Goal: Task Accomplishment & Management: Complete application form

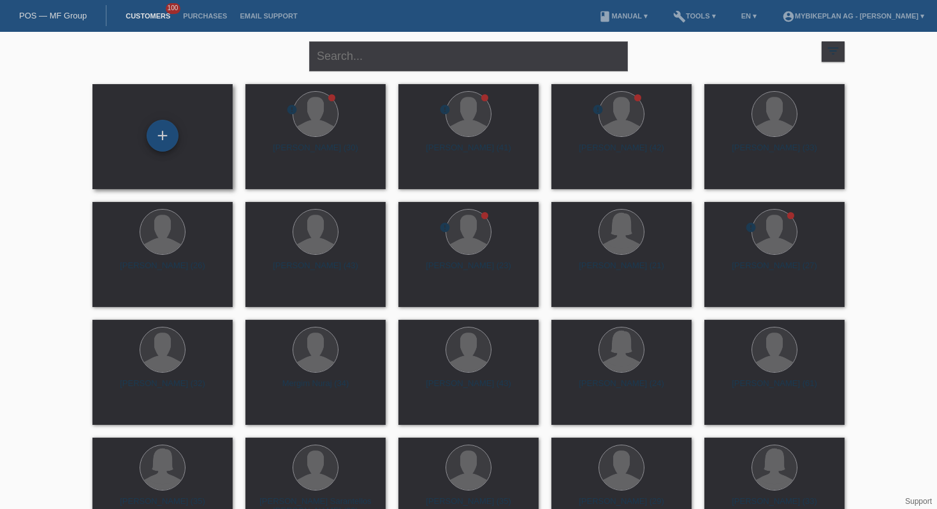
click at [160, 135] on div "+" at bounding box center [163, 136] width 32 height 32
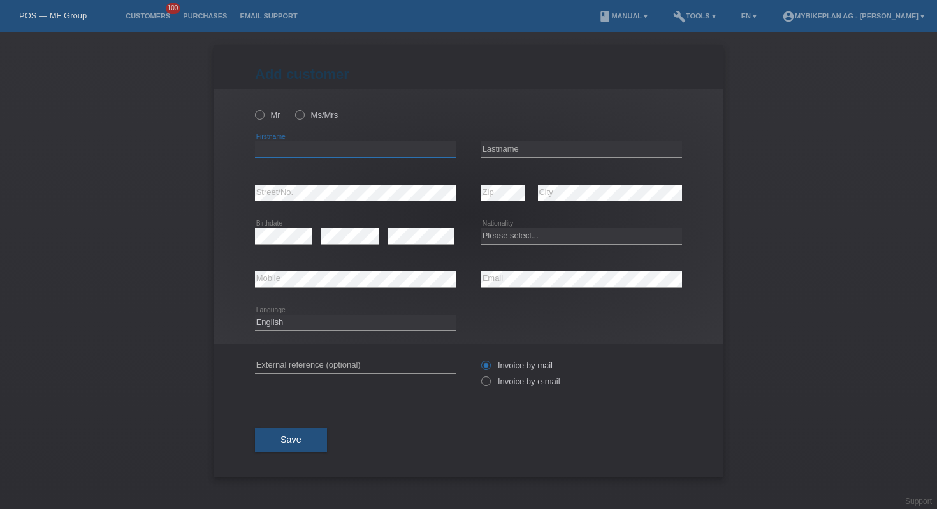
click at [400, 152] on input "text" at bounding box center [355, 149] width 201 height 16
paste input "[PERSON_NAME]"
type input "[PERSON_NAME]"
click at [510, 149] on input "text" at bounding box center [581, 149] width 201 height 16
paste input "[PERSON_NAME]"
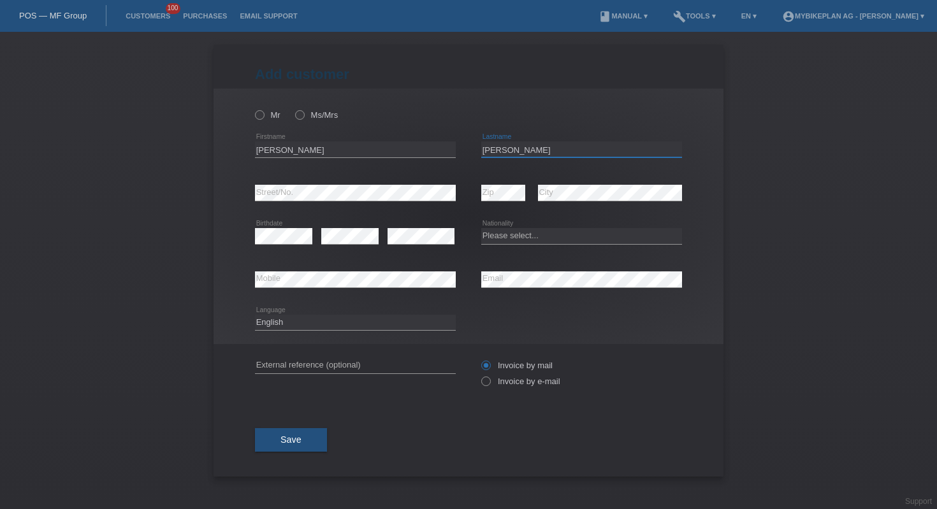
type input "[PERSON_NAME]"
click at [363, 151] on input "Savulescu" at bounding box center [355, 149] width 201 height 16
type input "Oana"
click at [518, 236] on select "Please select... Switzerland Austria Germany Liechtenstein ------------ Afghani…" at bounding box center [581, 235] width 201 height 15
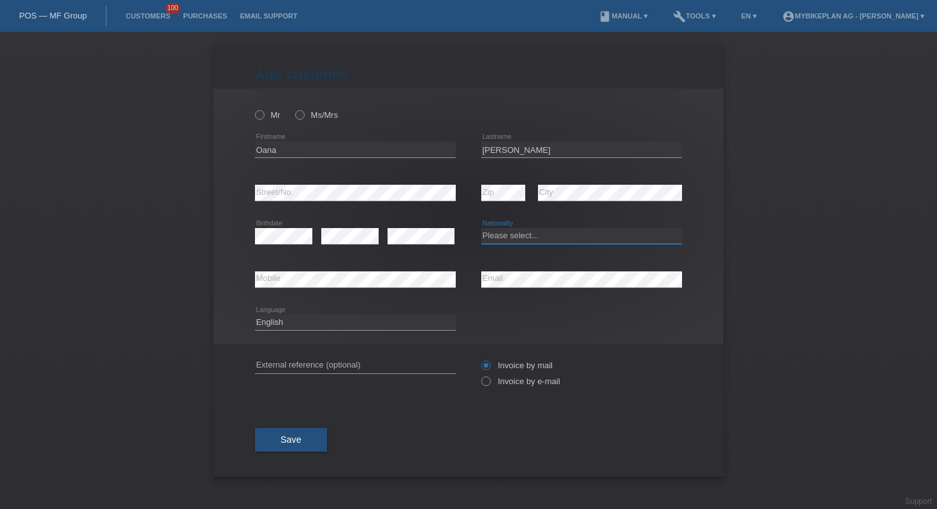
select select "RO"
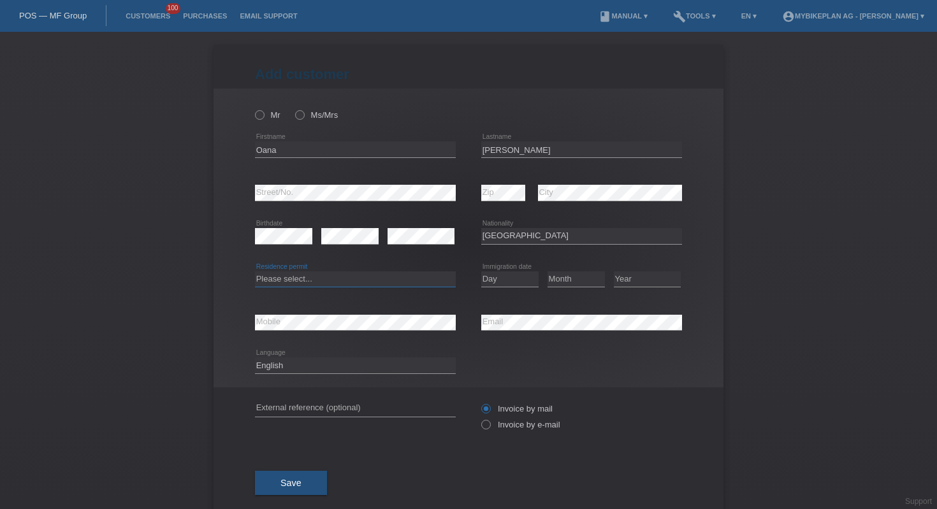
click at [363, 281] on select "Please select... C B B - Refugee status Other" at bounding box center [355, 279] width 201 height 15
select select "B"
click at [514, 279] on select "Day 01 02 03 04 05 06 07 08 09 10 11" at bounding box center [509, 279] width 57 height 15
select select "01"
click at [582, 280] on select "Month 01 02 03 04 05 06 07 08 09 10 11" at bounding box center [575, 279] width 57 height 15
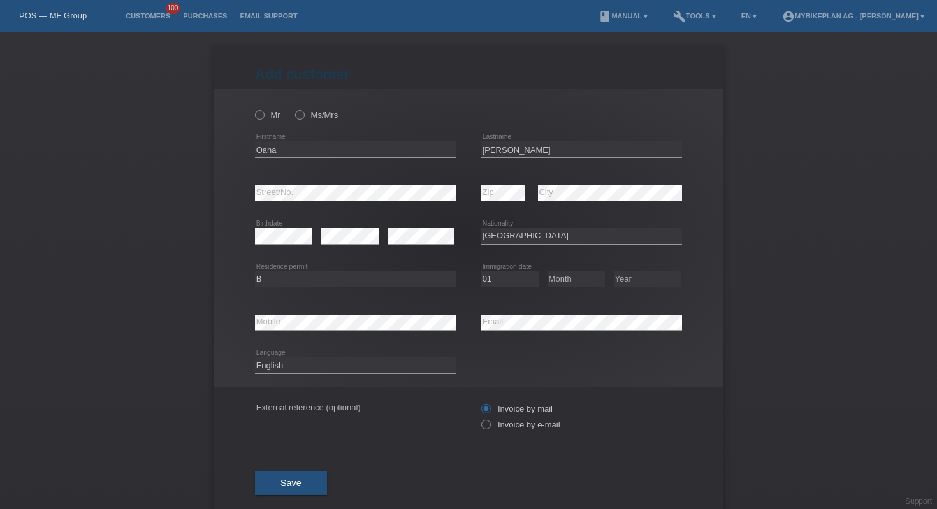
select select "09"
click at [643, 284] on select "Year 2025 2024 2023 2022 2021 2020 2019 2018 2017 2016 2015 2014 2013 2012 2011…" at bounding box center [647, 279] width 67 height 15
select select "2021"
click at [352, 412] on input "text" at bounding box center [355, 409] width 201 height 16
paste input "41583001737"
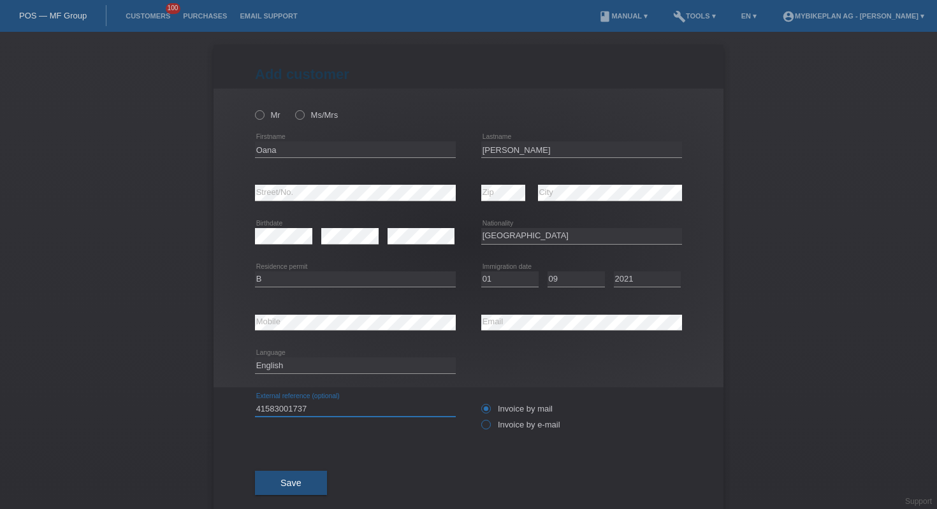
type input "41583001737"
click at [493, 430] on label "Invoice by e-mail" at bounding box center [520, 425] width 79 height 10
click at [489, 430] on input "Invoice by e-mail" at bounding box center [485, 428] width 8 height 16
radio input "true"
click at [253, 108] on icon at bounding box center [253, 108] width 0 height 0
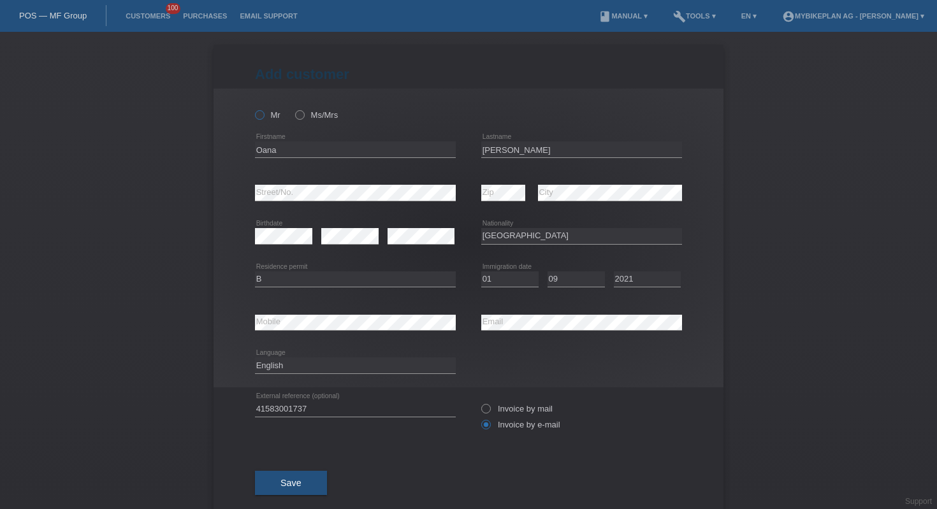
click at [261, 112] on input "Mr" at bounding box center [259, 114] width 8 height 8
radio input "true"
click at [293, 108] on icon at bounding box center [293, 108] width 0 height 0
click at [303, 113] on input "Ms/Mrs" at bounding box center [299, 114] width 8 height 8
radio input "true"
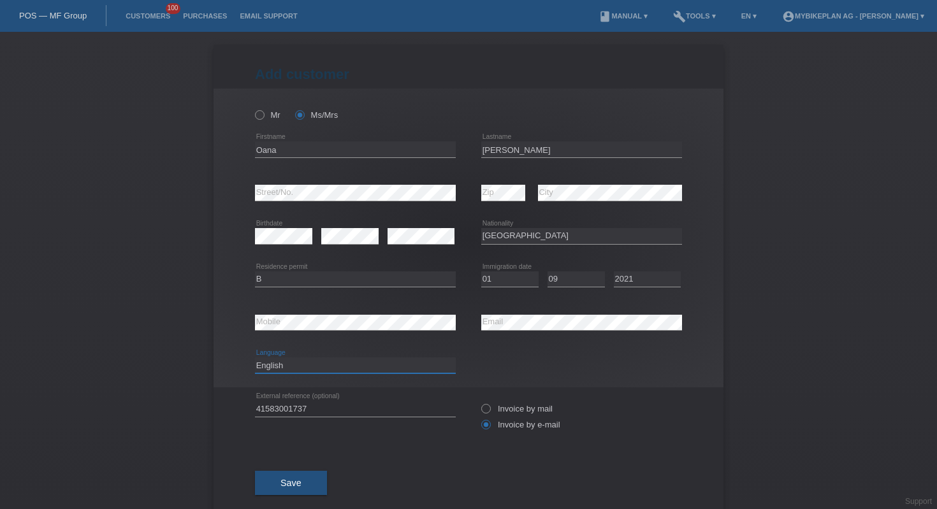
click at [308, 365] on select "Deutsch Français Italiano English" at bounding box center [355, 365] width 201 height 15
select select "fr"
click at [296, 493] on button "Save" at bounding box center [291, 483] width 72 height 24
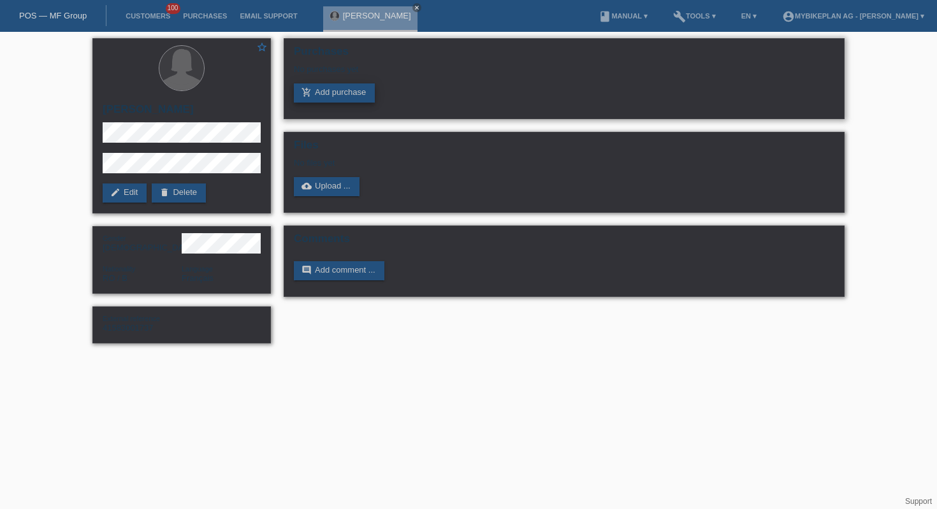
click at [356, 92] on link "add_shopping_cart Add purchase" at bounding box center [334, 92] width 81 height 19
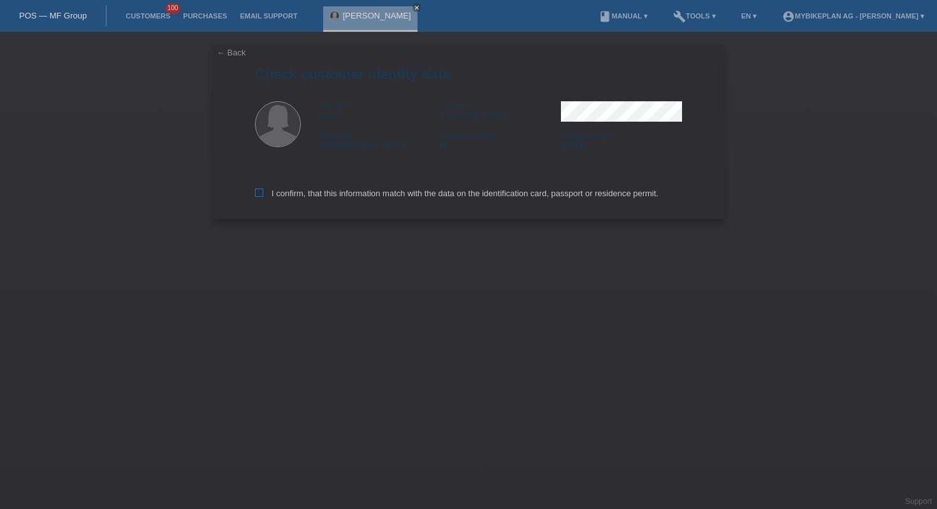
click at [300, 198] on label "I confirm, that this information match with the data on the identification card…" at bounding box center [456, 194] width 403 height 10
click at [263, 197] on input "I confirm, that this information match with the data on the identification card…" at bounding box center [259, 193] width 8 height 8
checkbox input "true"
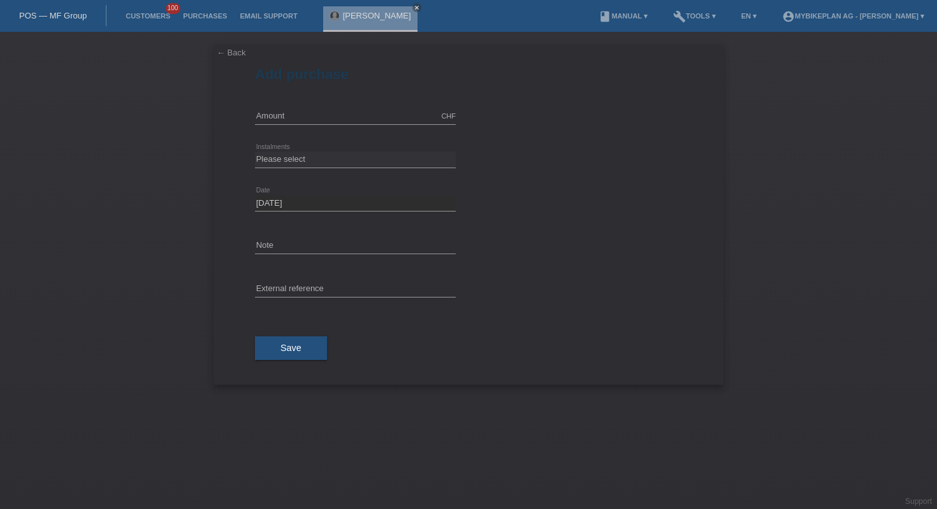
click at [312, 124] on icon at bounding box center [355, 124] width 201 height 1
click at [313, 114] on input "text" at bounding box center [355, 116] width 201 height 16
type input "2999.00"
click at [337, 157] on select "Please select 6 instalments 12 instalments 18 instalments 24 instalments 36 ins…" at bounding box center [355, 159] width 201 height 15
select select "488"
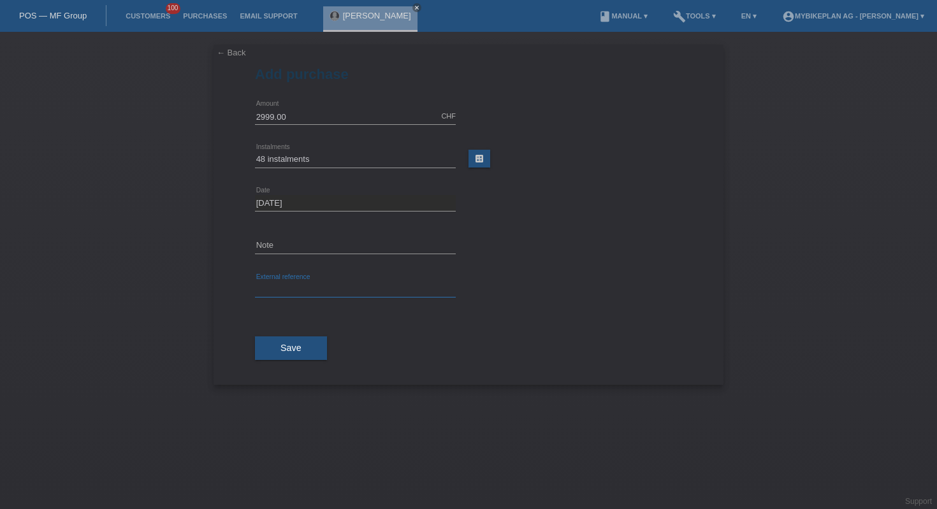
click at [336, 288] on input "text" at bounding box center [355, 290] width 201 height 16
paste input "41583001737"
type input "41583001737"
click at [295, 346] on span "Save" at bounding box center [290, 348] width 21 height 10
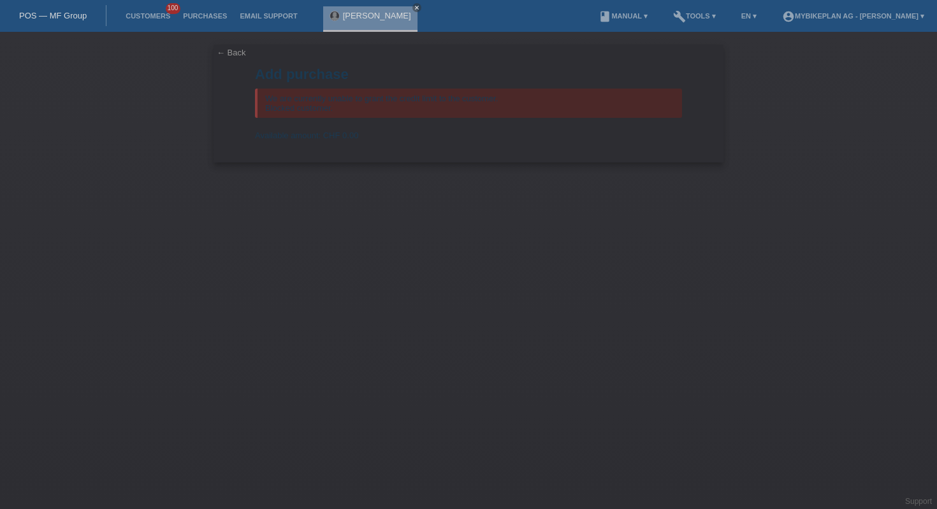
click at [52, 15] on link "POS — MF Group" at bounding box center [53, 16] width 68 height 10
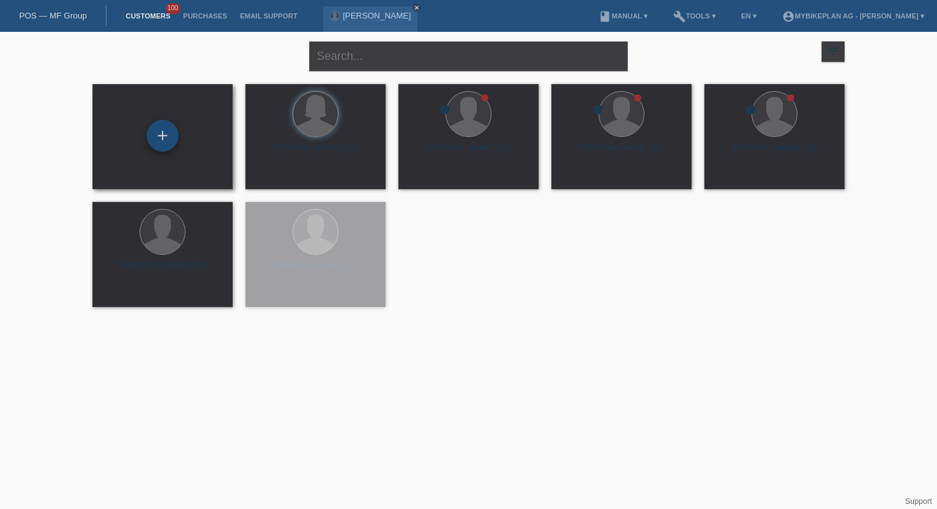
click at [173, 129] on div "+" at bounding box center [163, 136] width 32 height 32
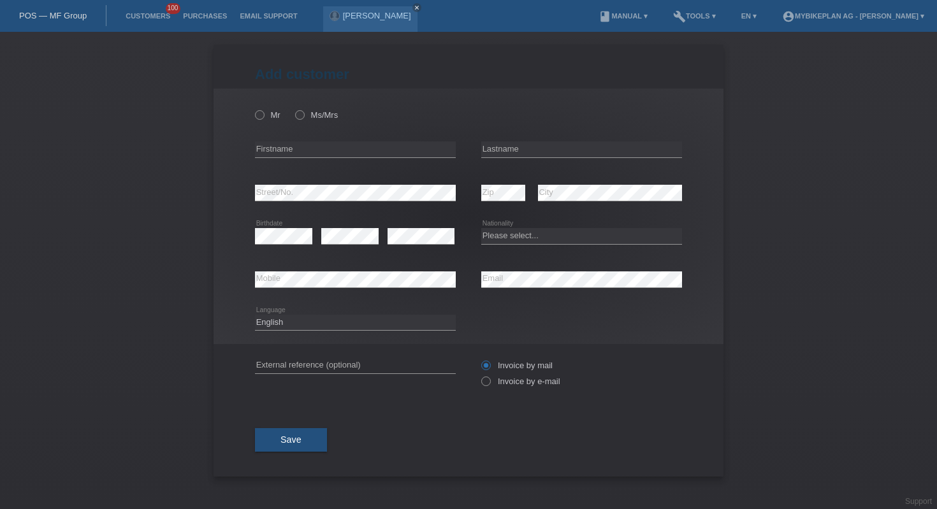
click at [329, 140] on div "error Firstname" at bounding box center [355, 149] width 201 height 43
click at [333, 158] on icon at bounding box center [355, 157] width 201 height 1
click at [336, 152] on input "text" at bounding box center [355, 149] width 201 height 16
paste input "Marwane"
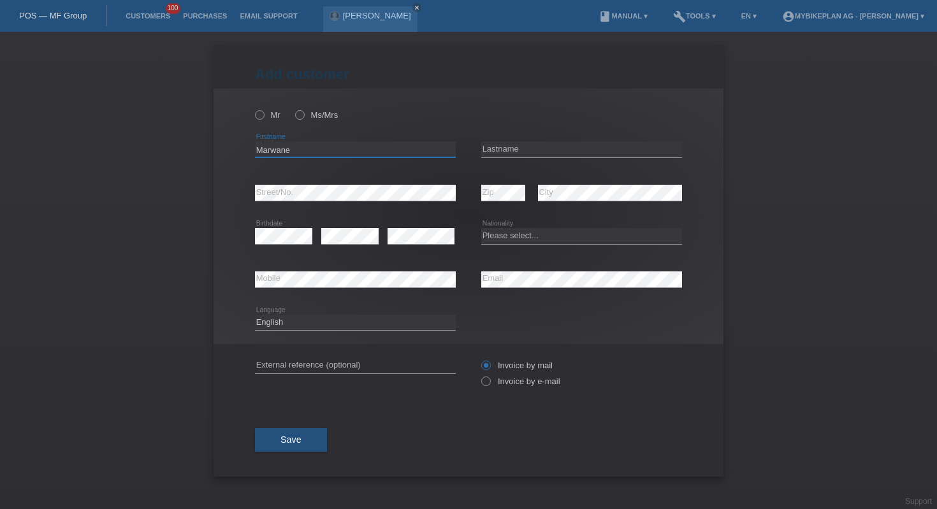
type input "Marwane"
click at [519, 152] on input "text" at bounding box center [581, 149] width 201 height 16
paste input "Beldjoudi"
type input "Beldjoudi"
click at [328, 201] on div "error Street/No." at bounding box center [355, 193] width 201 height 17
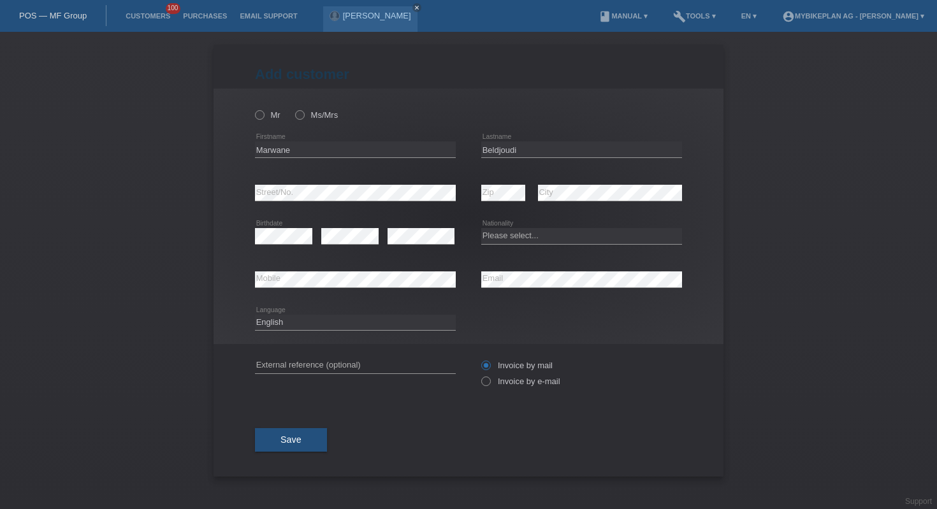
click at [273, 244] on icon at bounding box center [283, 244] width 57 height 1
click at [588, 238] on select "Please select... Switzerland Austria Germany Liechtenstein ------------ Afghani…" at bounding box center [581, 235] width 201 height 15
select select "PT"
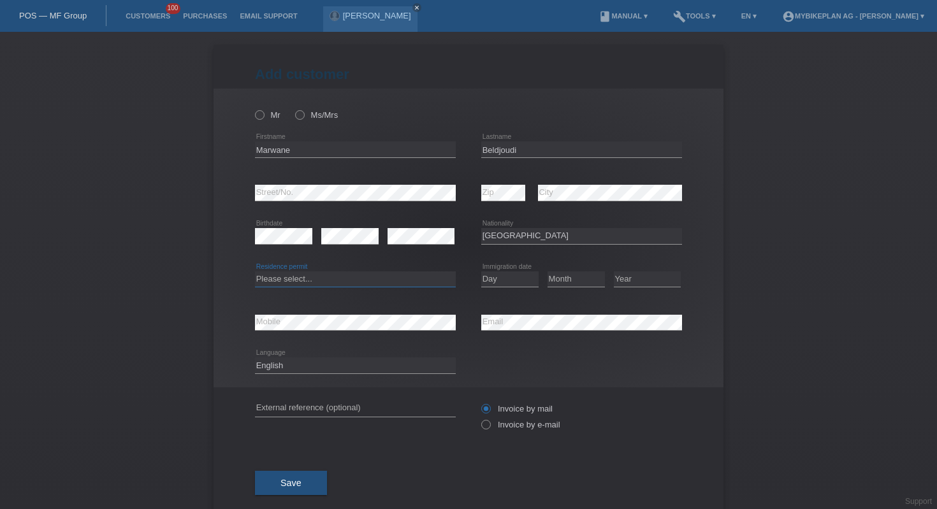
click at [366, 282] on select "Please select... C B B - Refugee status Other" at bounding box center [355, 279] width 201 height 15
select select "C"
click at [503, 286] on select "Day 01 02 03 04 05 06 07 08 09 10 11" at bounding box center [509, 279] width 57 height 15
select select "12"
click at [567, 279] on select "Month 01 02 03 04 05 06 07 08 09 10 11" at bounding box center [575, 279] width 57 height 15
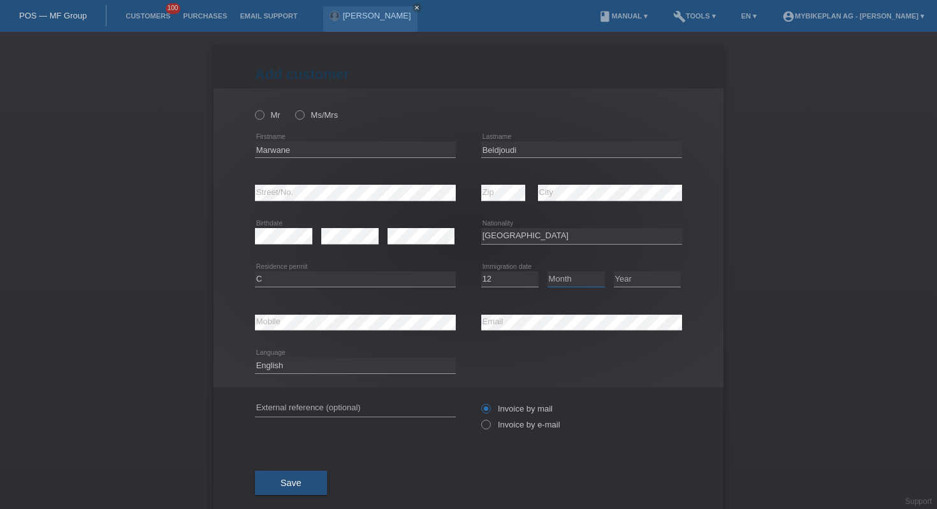
select select "05"
click at [639, 279] on select "Year 2025 2024 2023 2022 2021 2020 2019 2018 2017 2016 2015 2014 2013 2012 2011…" at bounding box center [647, 279] width 67 height 15
select select "1999"
click at [361, 408] on input "text" at bounding box center [355, 409] width 201 height 16
paste input "41613027388"
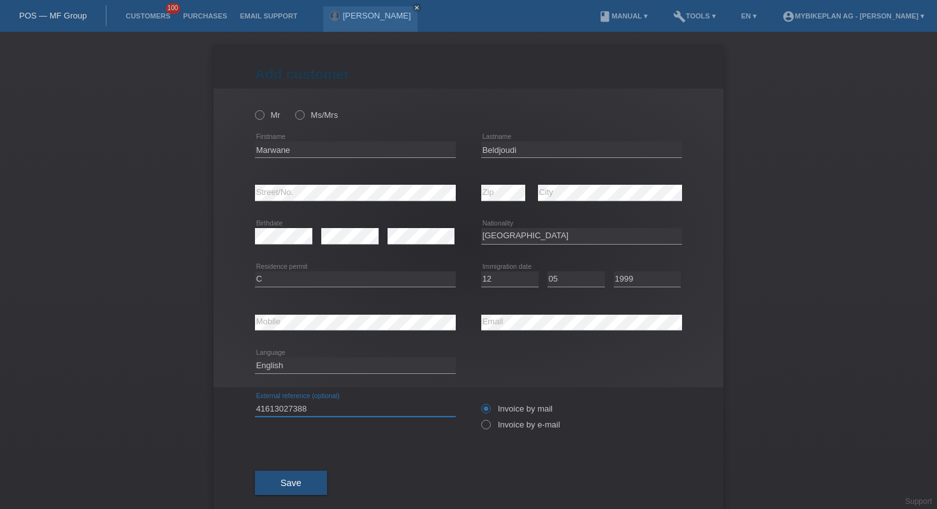
type input "41613027388"
click at [321, 366] on select "Deutsch Français Italiano English" at bounding box center [355, 365] width 201 height 15
select select "fr"
click at [479, 418] on icon at bounding box center [479, 418] width 0 height 0
click at [486, 424] on input "Invoice by e-mail" at bounding box center [485, 428] width 8 height 16
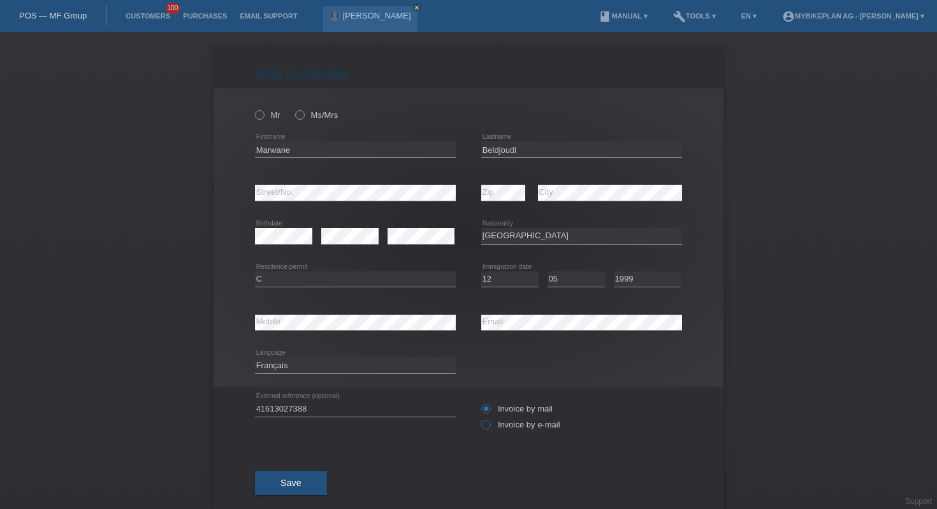
radio input "true"
click at [267, 117] on label "Mr" at bounding box center [267, 115] width 25 height 10
click at [263, 117] on input "Mr" at bounding box center [259, 114] width 8 height 8
radio input "true"
click at [313, 491] on button "Save" at bounding box center [291, 483] width 72 height 24
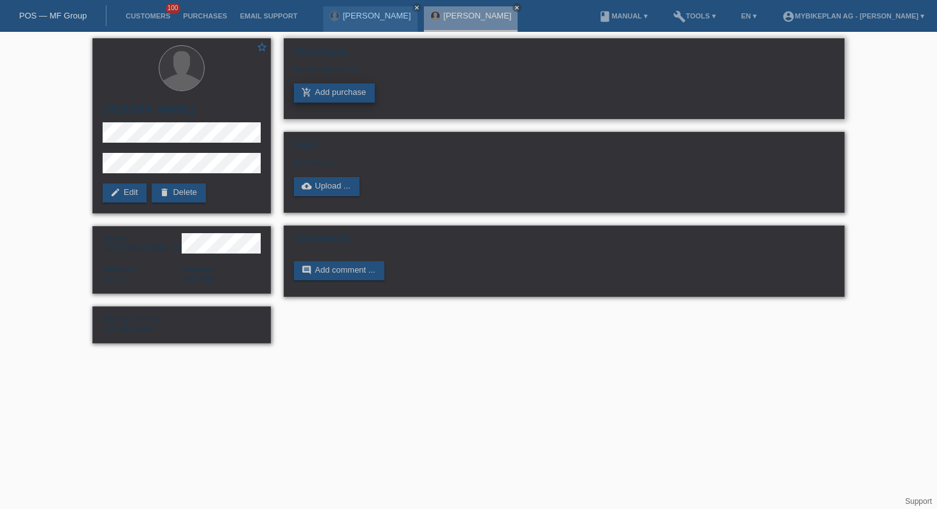
click at [343, 90] on link "add_shopping_cart Add purchase" at bounding box center [334, 92] width 81 height 19
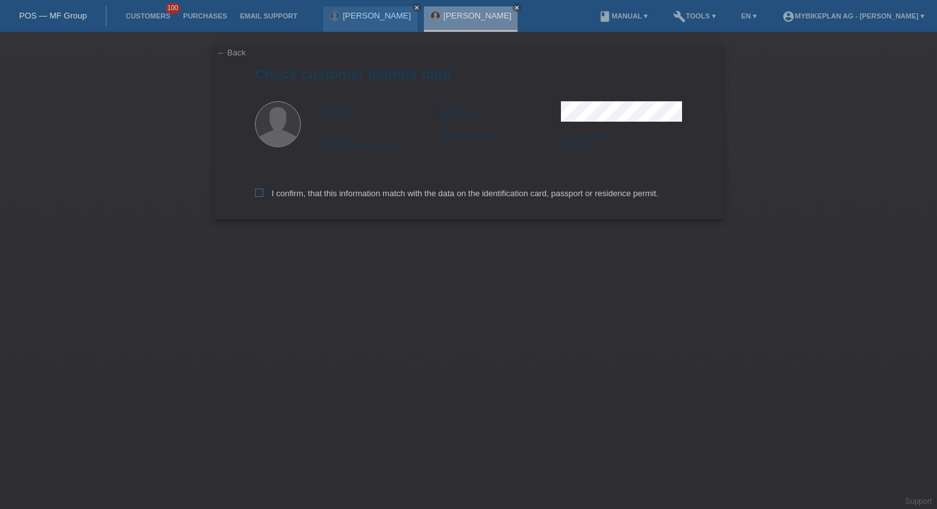
click at [324, 194] on label "I confirm, that this information match with the data on the identification card…" at bounding box center [456, 194] width 403 height 10
click at [263, 194] on input "I confirm, that this information match with the data on the identification card…" at bounding box center [259, 193] width 8 height 8
checkbox input "true"
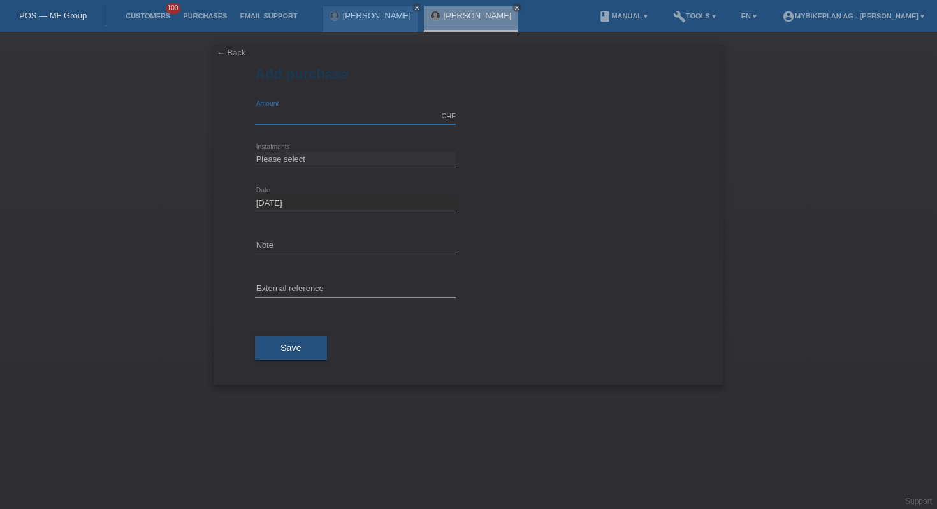
click at [384, 117] on input "text" at bounding box center [355, 116] width 201 height 16
type input "4899.00"
click at [373, 155] on select "Please select 6 instalments 12 instalments 18 instalments 24 instalments 36 ins…" at bounding box center [355, 159] width 201 height 15
select select "488"
click at [320, 291] on input "text" at bounding box center [355, 290] width 201 height 16
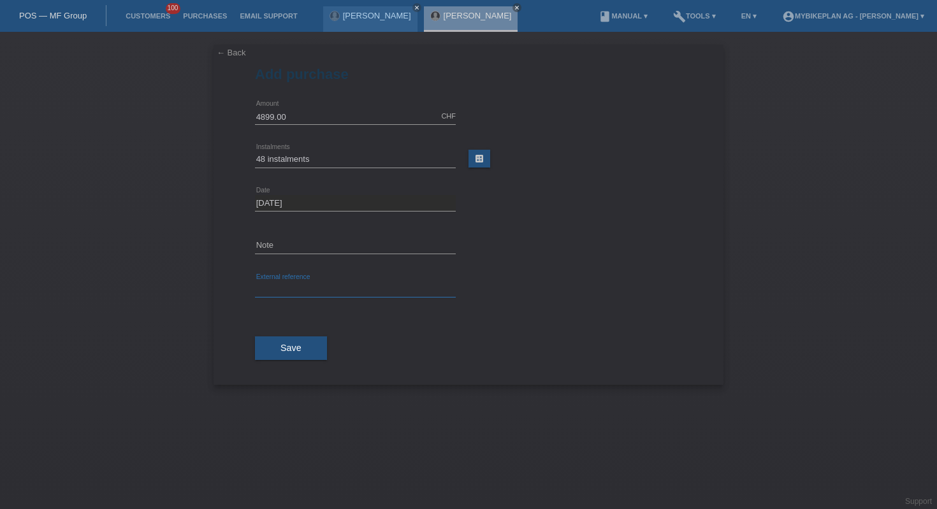
paste input "41613027388"
type input "41613027388"
click at [300, 348] on span "Save" at bounding box center [290, 348] width 21 height 10
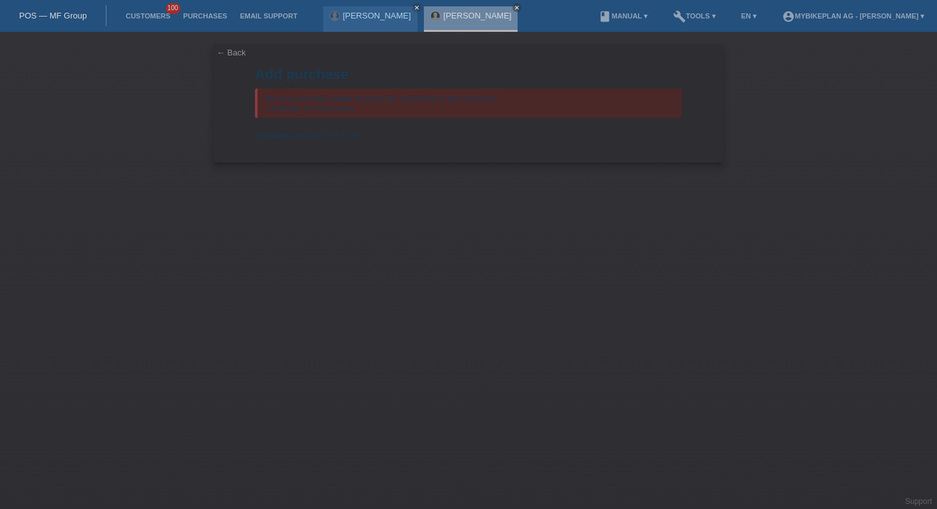
click at [49, 25] on div "POS — MF Group" at bounding box center [53, 15] width 106 height 21
click at [53, 16] on link "POS — MF Group" at bounding box center [53, 16] width 68 height 10
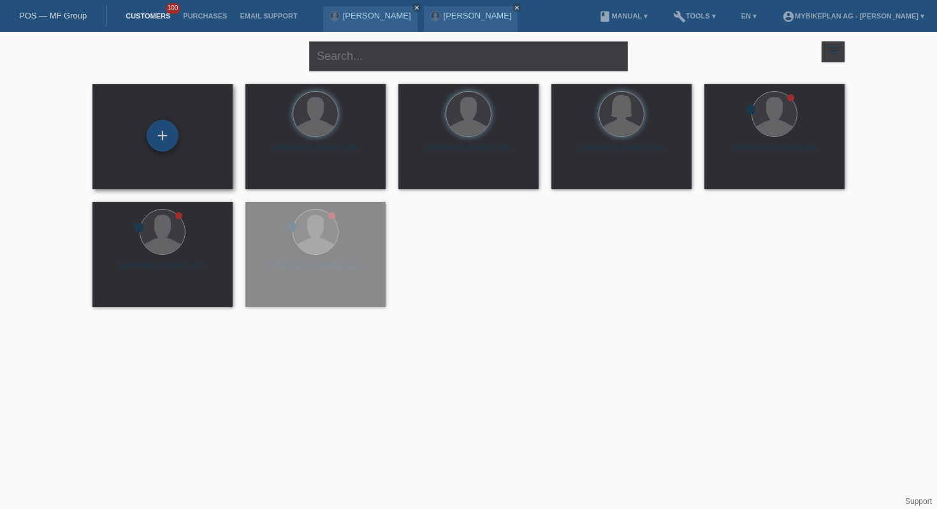
click at [166, 138] on div "+" at bounding box center [163, 136] width 32 height 32
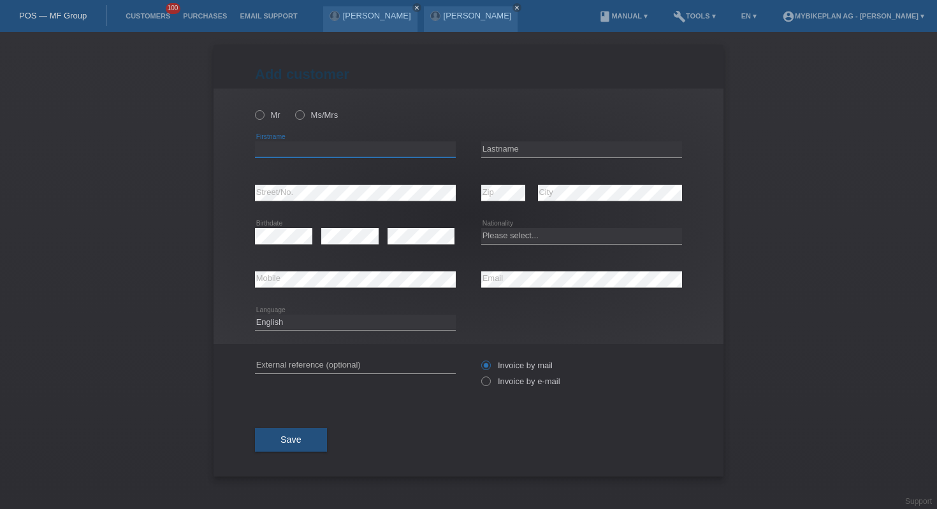
click at [416, 146] on input "text" at bounding box center [355, 149] width 201 height 16
paste input "[PERSON_NAME]"
type input "[PERSON_NAME]"
click at [533, 145] on input "text" at bounding box center [581, 149] width 201 height 16
paste input "Aidarous"
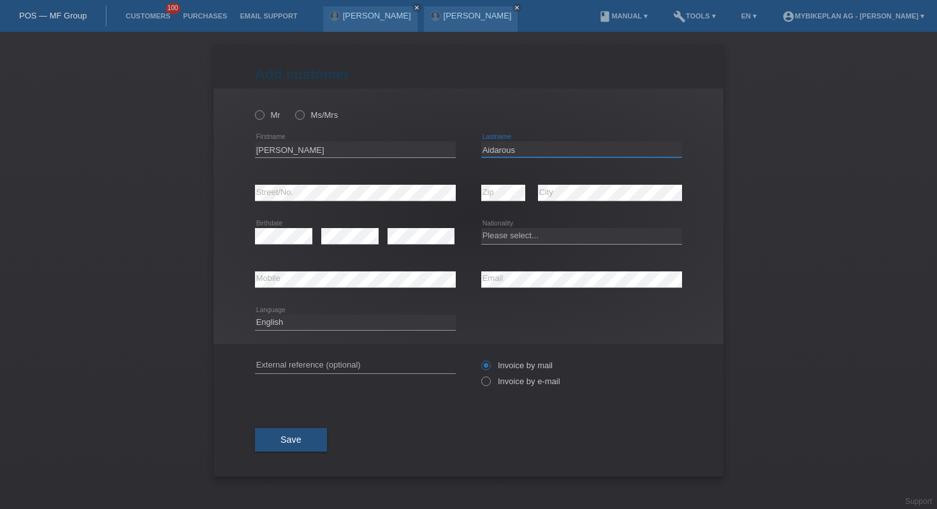
type input "Aidarous"
click at [517, 238] on select "Please select... Switzerland Austria Germany Liechtenstein ------------ Afghani…" at bounding box center [581, 235] width 201 height 15
select select "NL"
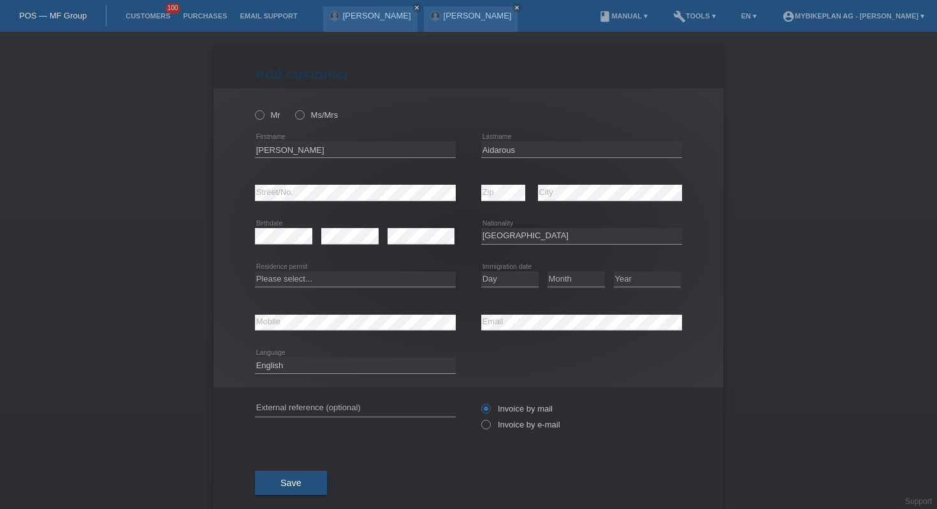
click at [392, 270] on div "Please select... C B B - Refugee status Other error Residence permit" at bounding box center [355, 279] width 201 height 43
click at [382, 289] on div "Please select... C B B - Refugee status Other error Residence permit" at bounding box center [355, 279] width 201 height 43
click at [380, 282] on select "Please select... C B B - Refugee status Other" at bounding box center [355, 279] width 201 height 15
select select "C"
click at [512, 282] on select "Day 01 02 03 04 05 06 07 08 09 10 11" at bounding box center [509, 279] width 57 height 15
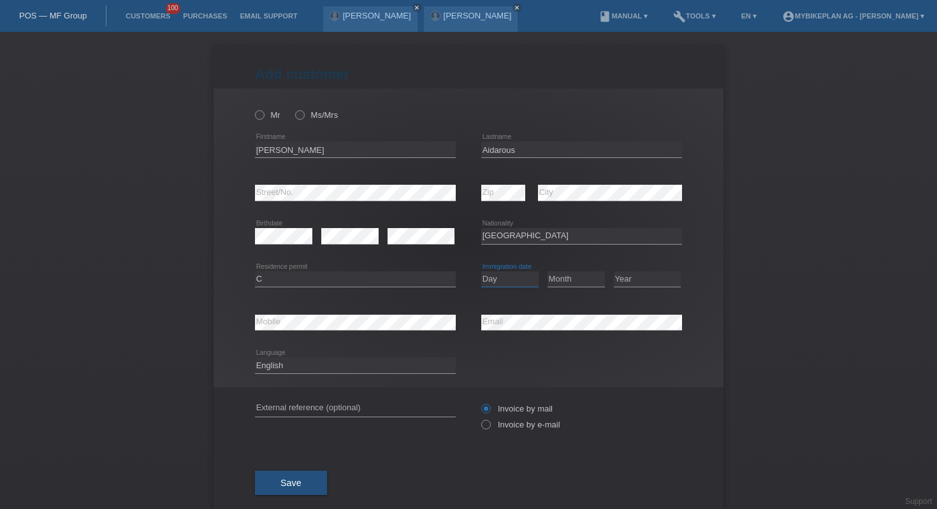
select select "01"
click at [576, 284] on select "Month 01 02 03 04 05 06 07 08 09 10 11" at bounding box center [575, 279] width 57 height 15
select select "01"
click at [643, 275] on select "Year 2025 2024 2023 2022 2021 2020 2019 2018 2017 2016 2015 2014 2013 2012 2011…" at bounding box center [647, 279] width 67 height 15
select select "2016"
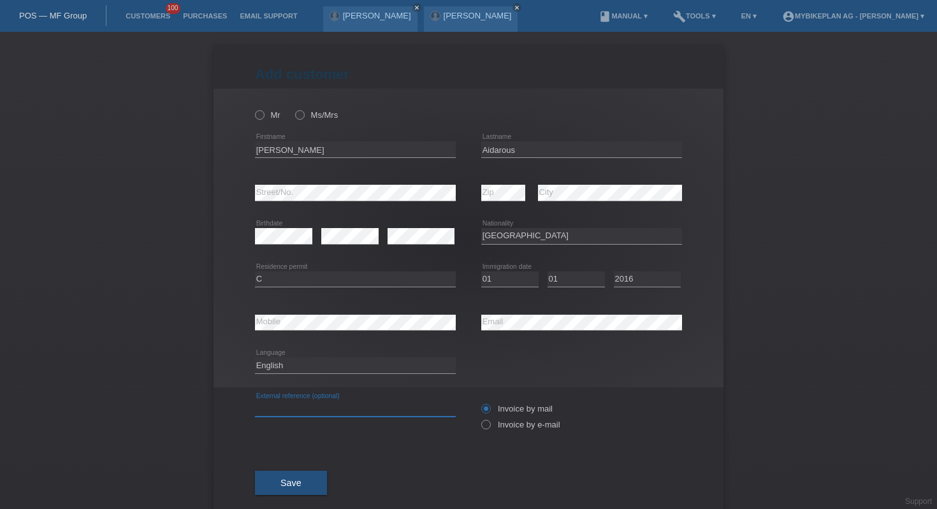
click at [321, 405] on input "text" at bounding box center [355, 409] width 201 height 16
paste input "41590766943"
type input "41590766943"
click at [330, 363] on select "Deutsch Français Italiano English" at bounding box center [355, 365] width 201 height 15
select select "fr"
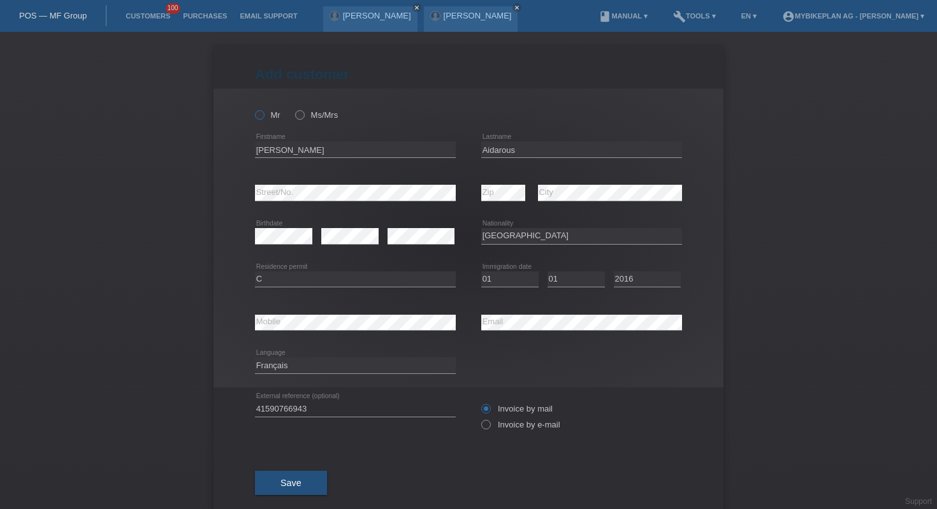
click at [271, 112] on label "Mr" at bounding box center [267, 115] width 25 height 10
click at [263, 112] on input "Mr" at bounding box center [259, 114] width 8 height 8
radio input "true"
click at [304, 483] on button "Save" at bounding box center [291, 483] width 72 height 24
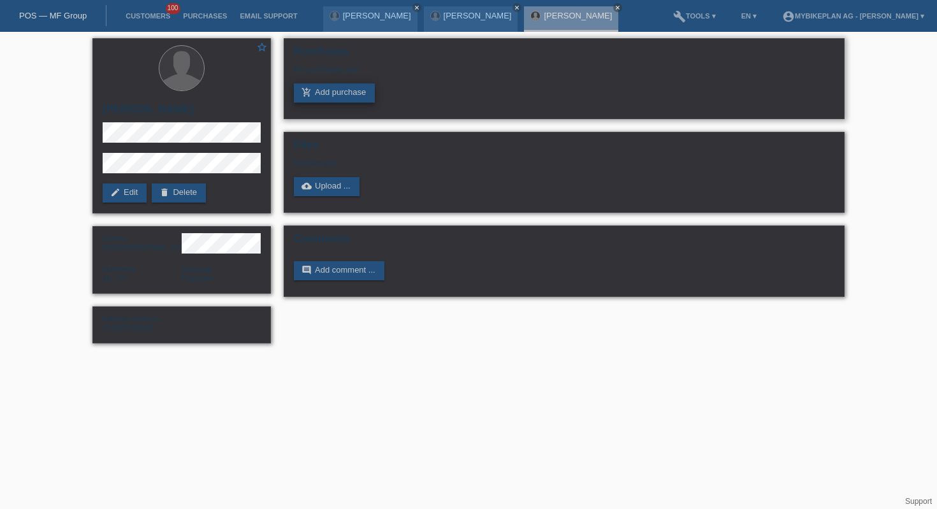
click at [318, 94] on link "add_shopping_cart Add purchase" at bounding box center [334, 92] width 81 height 19
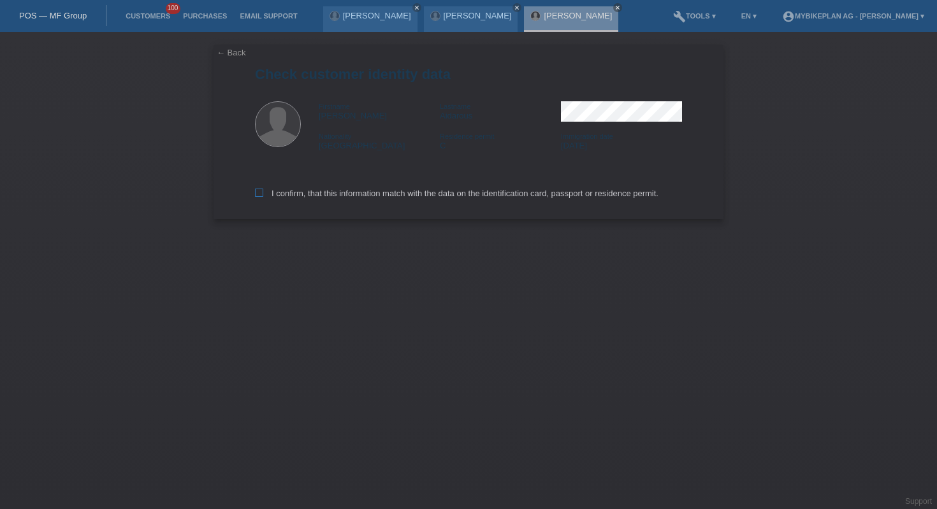
click at [356, 198] on label "I confirm, that this information match with the data on the identification card…" at bounding box center [456, 194] width 403 height 10
click at [263, 197] on input "I confirm, that this information match with the data on the identification card…" at bounding box center [259, 193] width 8 height 8
checkbox input "true"
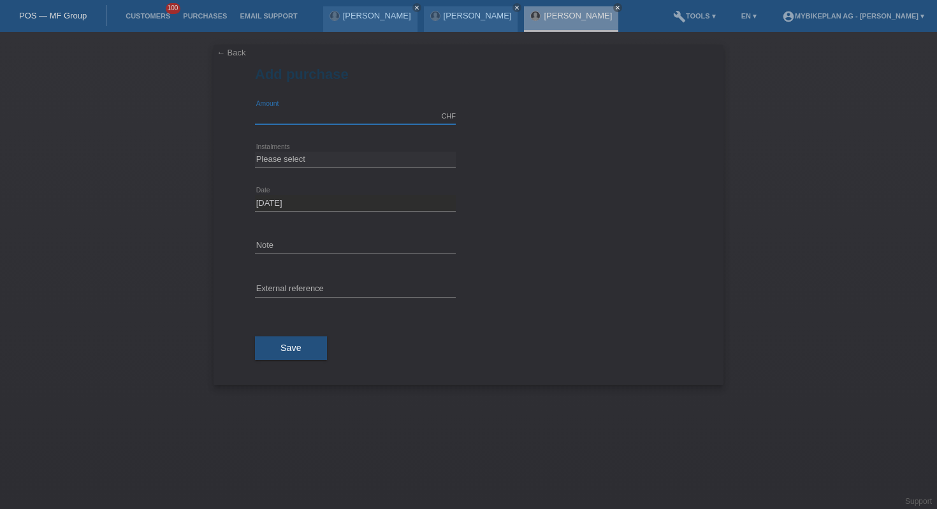
click at [373, 120] on input "text" at bounding box center [355, 116] width 201 height 16
type input "3999.00"
click at [352, 158] on select "Please select 6 instalments 12 instalments 18 instalments 24 instalments 36 ins…" at bounding box center [355, 159] width 201 height 15
select select "488"
click at [336, 282] on input "text" at bounding box center [355, 290] width 201 height 16
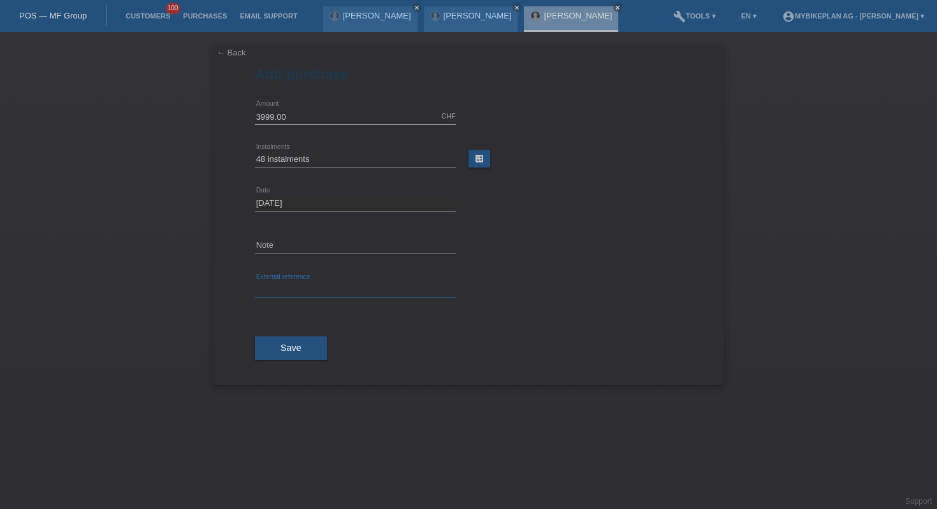
paste input "41590766943"
type input "41590766943"
click at [304, 340] on button "Save" at bounding box center [291, 349] width 72 height 24
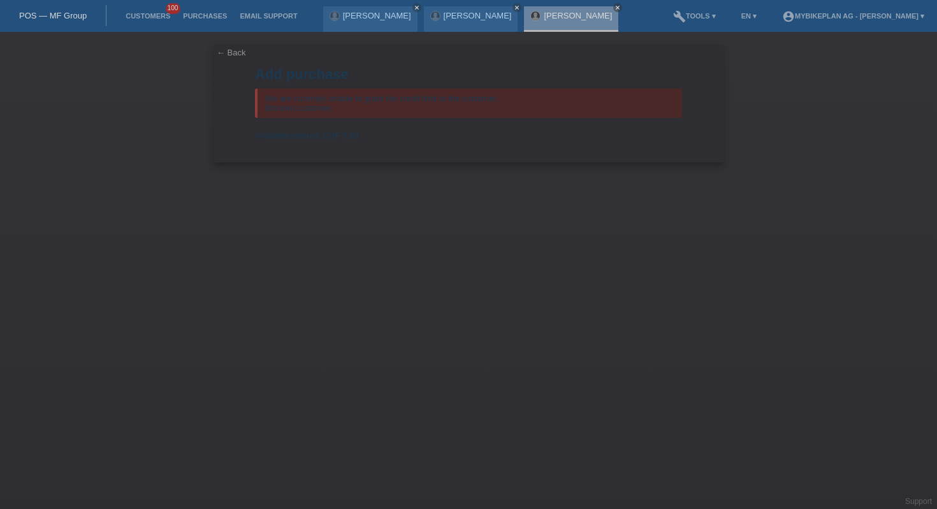
click at [49, 14] on link "POS — MF Group" at bounding box center [53, 16] width 68 height 10
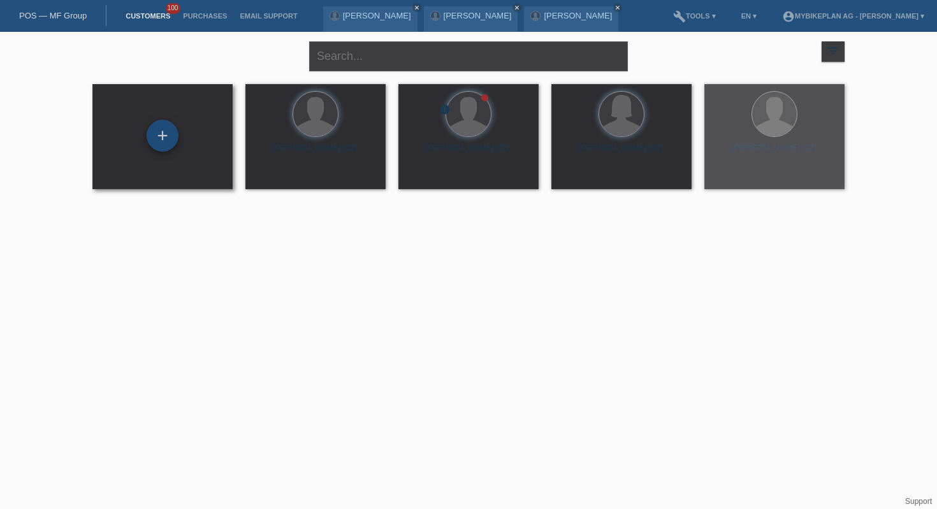
click at [175, 134] on div "+" at bounding box center [163, 136] width 32 height 32
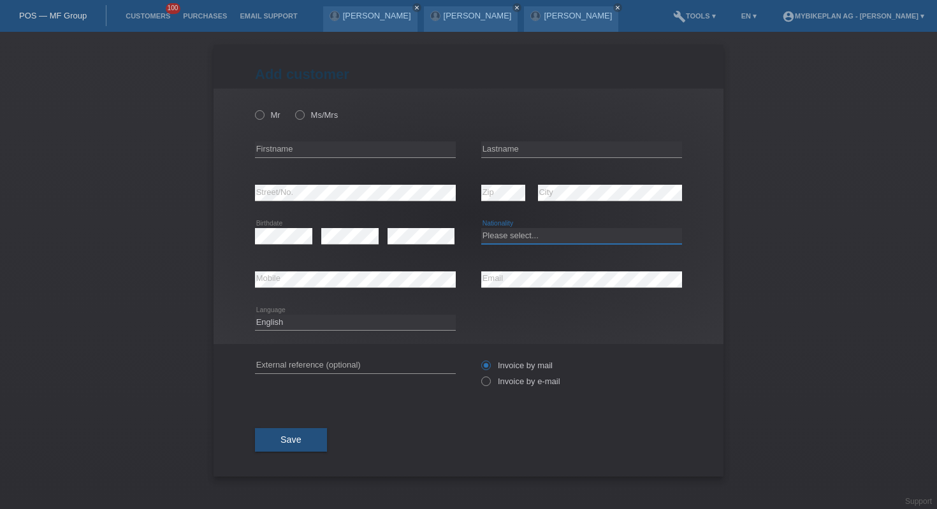
click at [507, 238] on select "Please select... Switzerland Austria Germany Liechtenstein ------------ Afghani…" at bounding box center [581, 235] width 201 height 15
select select "CH"
click at [335, 324] on select "Deutsch Français Italiano English" at bounding box center [355, 322] width 201 height 15
click at [321, 327] on select "Deutsch Français Italiano English" at bounding box center [355, 322] width 201 height 15
select select "fr"
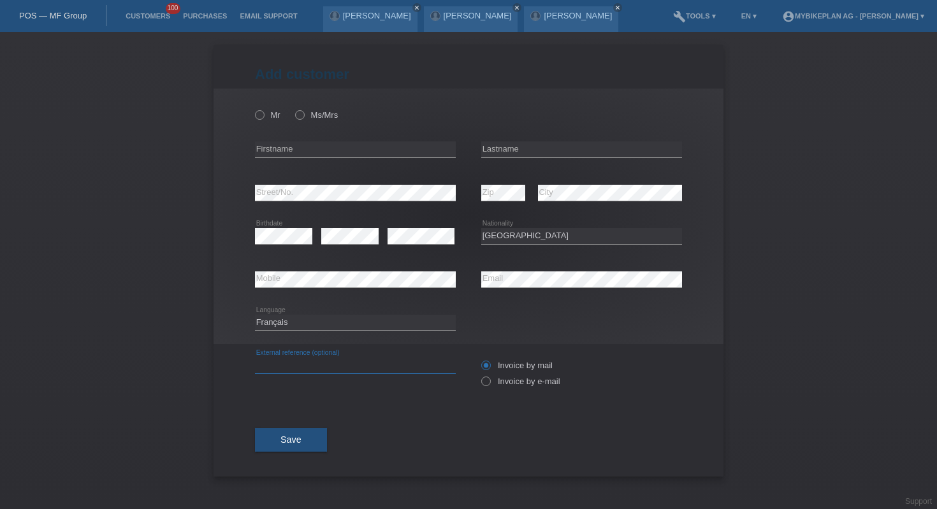
click at [372, 368] on input "text" at bounding box center [355, 366] width 201 height 16
paste input "41610267820"
type input "41610267820"
click at [265, 116] on label "Mr" at bounding box center [267, 115] width 25 height 10
click at [263, 116] on input "Mr" at bounding box center [259, 114] width 8 height 8
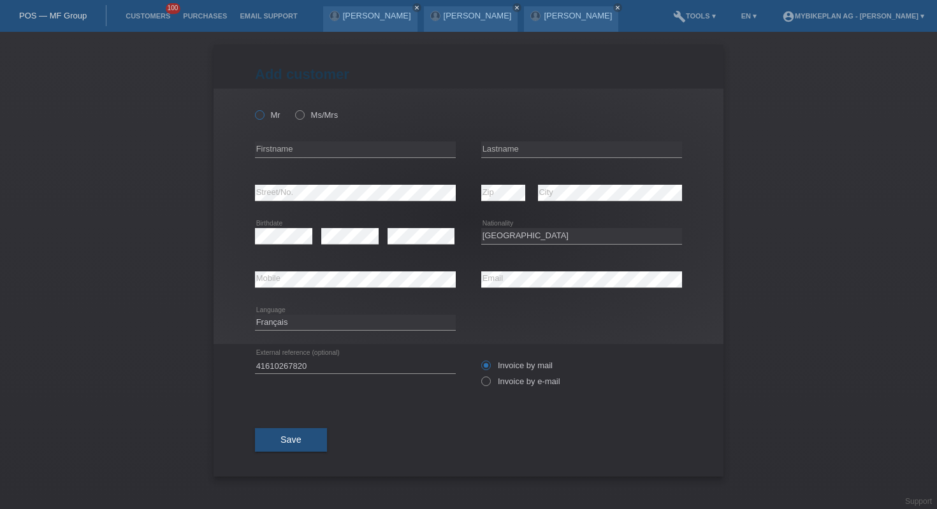
radio input "true"
click at [340, 151] on input "text" at bounding box center [355, 149] width 201 height 16
paste input "Reginald"
type input "Reginald"
click at [538, 152] on input "text" at bounding box center [581, 149] width 201 height 16
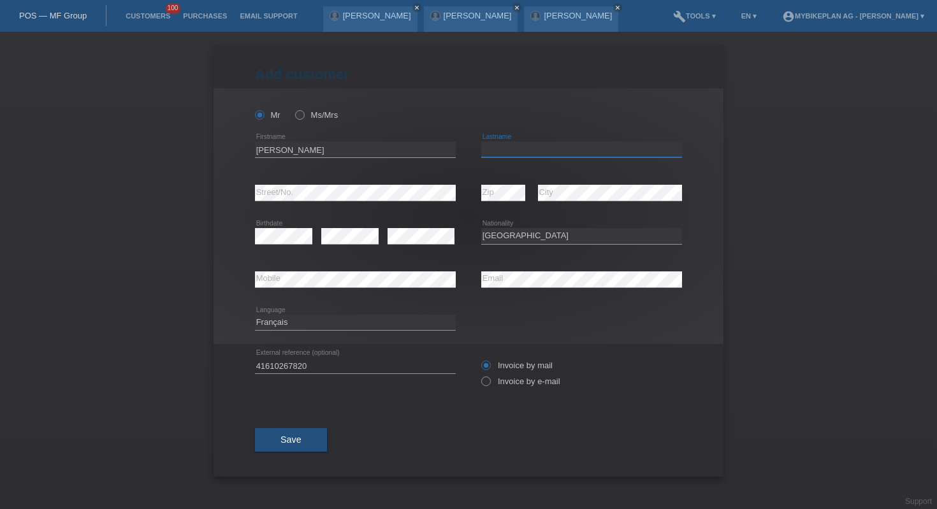
paste input "Martin"
type input "Martin"
click at [524, 333] on div "Deutsch Français Italiano English error Language" at bounding box center [468, 322] width 427 height 43
click at [491, 386] on label "Invoice by e-mail" at bounding box center [520, 382] width 79 height 10
click at [489, 388] on input "Invoice by e-mail" at bounding box center [485, 385] width 8 height 16
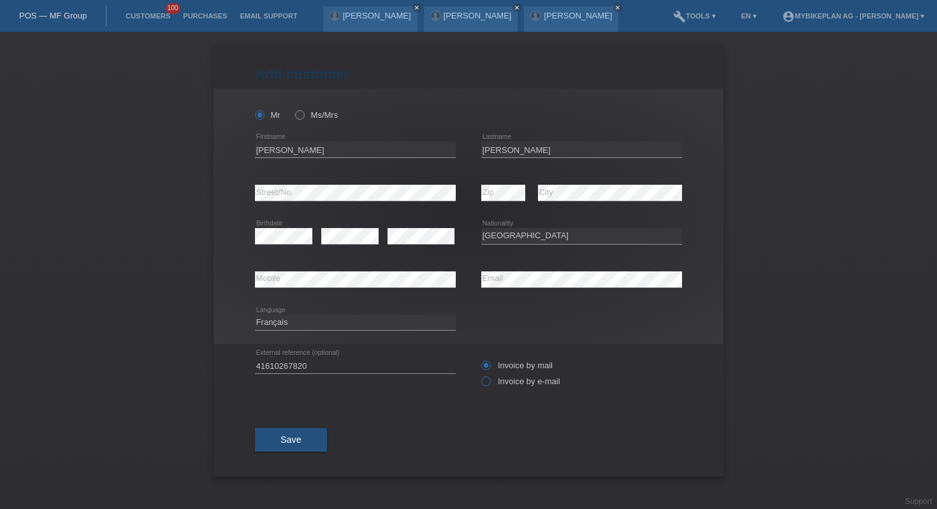
radio input "true"
click at [300, 442] on span "Save" at bounding box center [290, 440] width 21 height 10
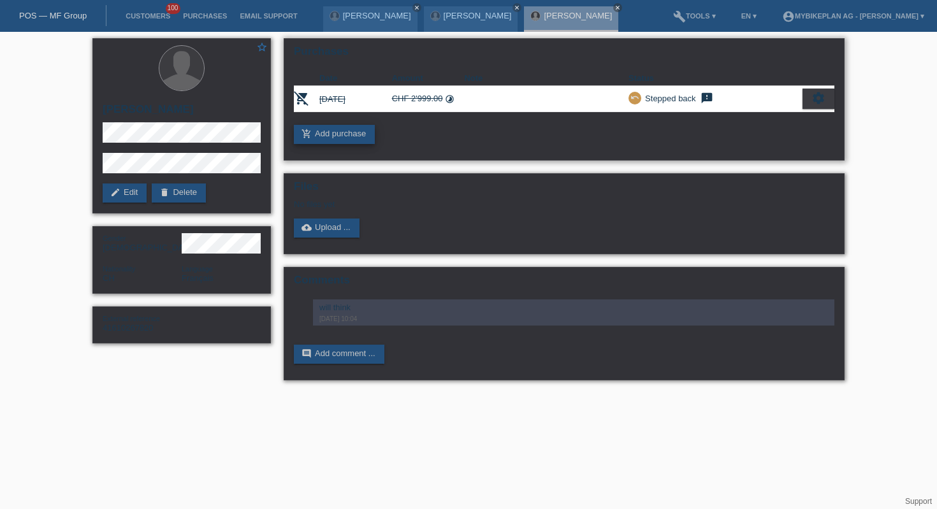
click at [358, 142] on link "add_shopping_cart Add purchase" at bounding box center [334, 134] width 81 height 19
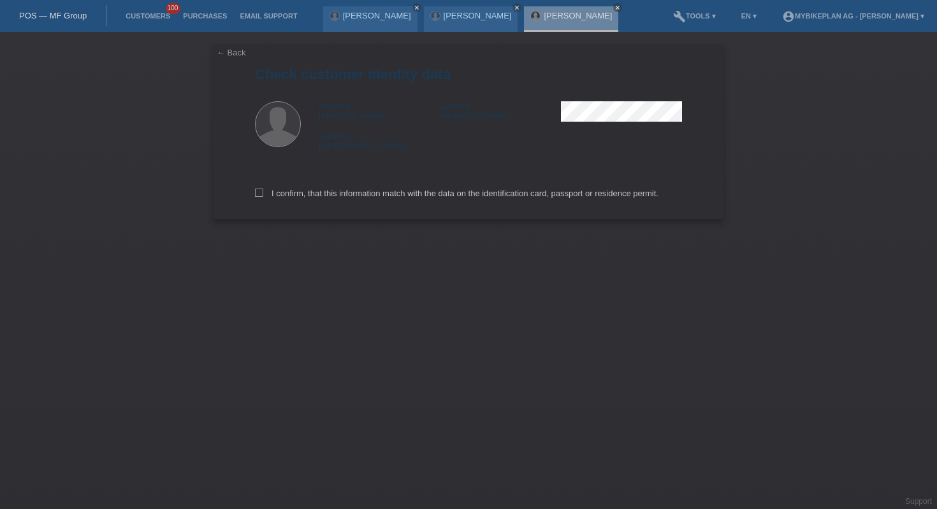
click at [347, 206] on div "I confirm, that this information match with the data on the identification card…" at bounding box center [468, 191] width 427 height 56
click at [347, 197] on label "I confirm, that this information match with the data on the identification card…" at bounding box center [456, 194] width 403 height 10
click at [263, 197] on input "I confirm, that this information match with the data on the identification card…" at bounding box center [259, 193] width 8 height 8
checkbox input "true"
